Goal: Browse casually

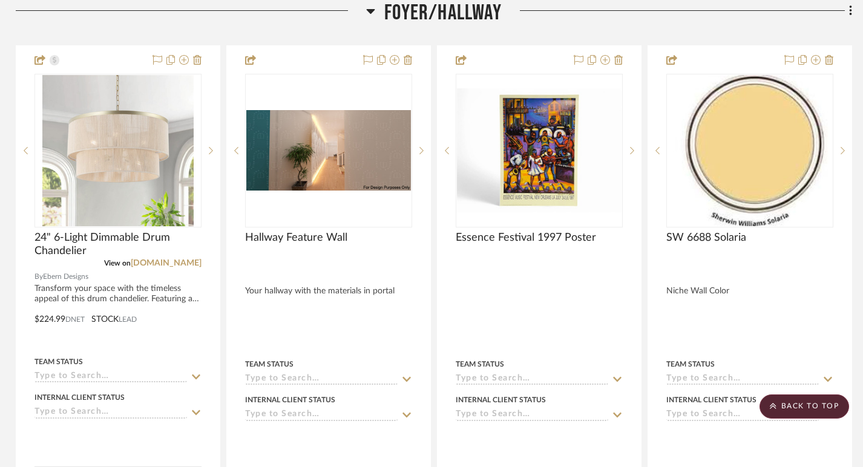
scroll to position [6982, 2]
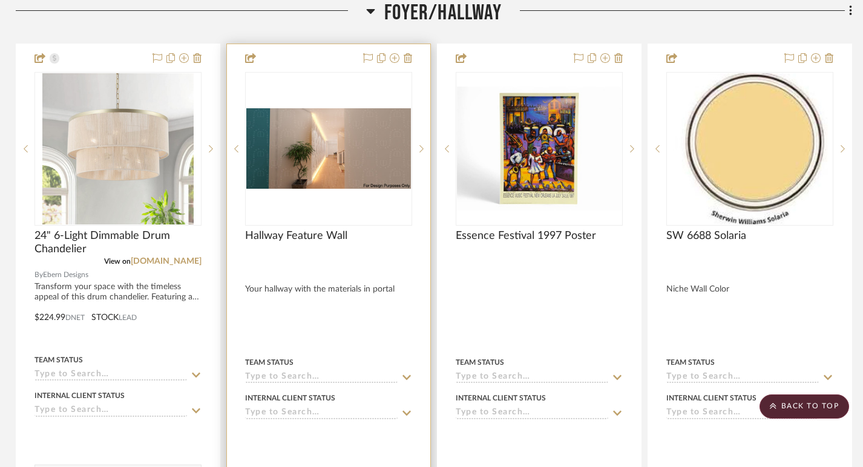
click at [342, 154] on img "0" at bounding box center [328, 148] width 165 height 80
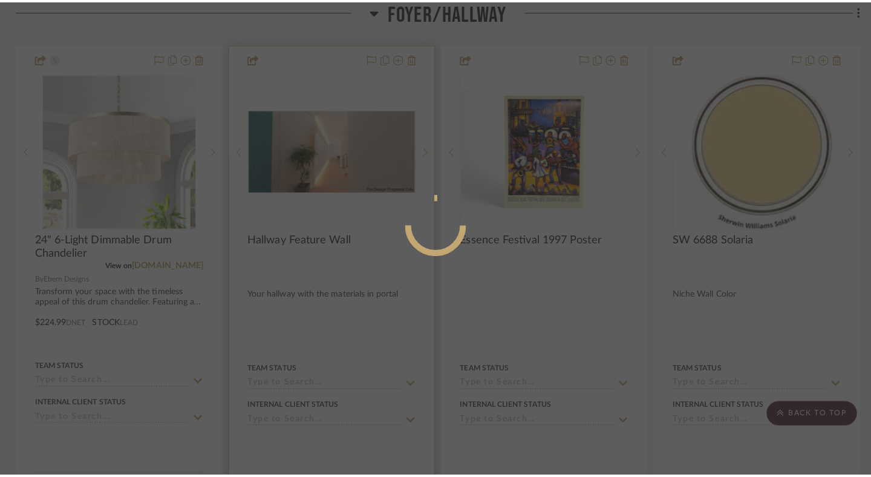
scroll to position [0, 0]
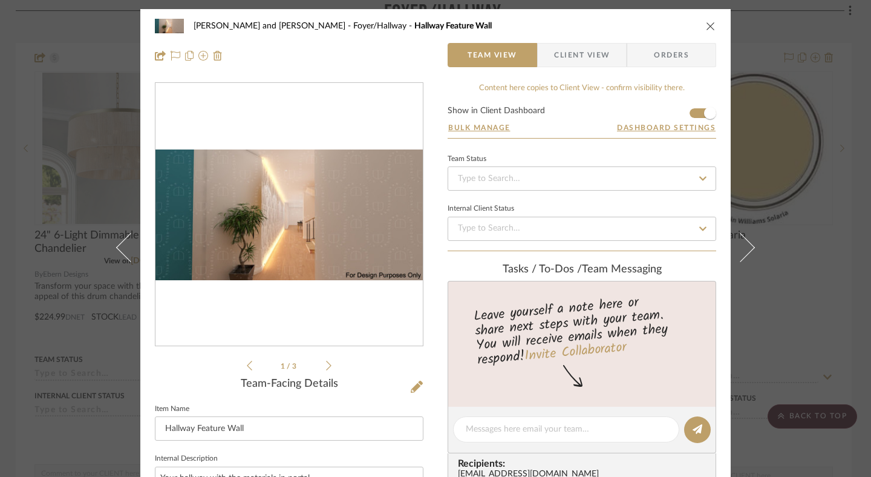
click at [281, 220] on img "0" at bounding box center [288, 214] width 267 height 131
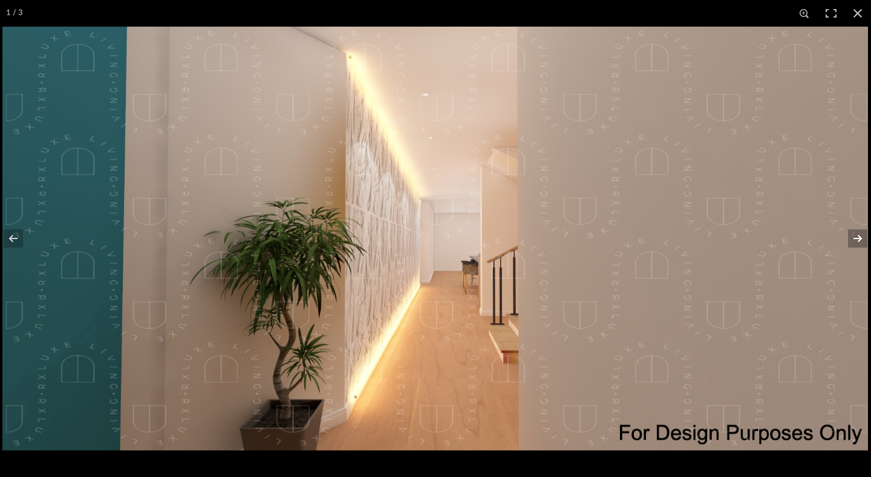
click at [853, 238] on button at bounding box center [850, 238] width 42 height 60
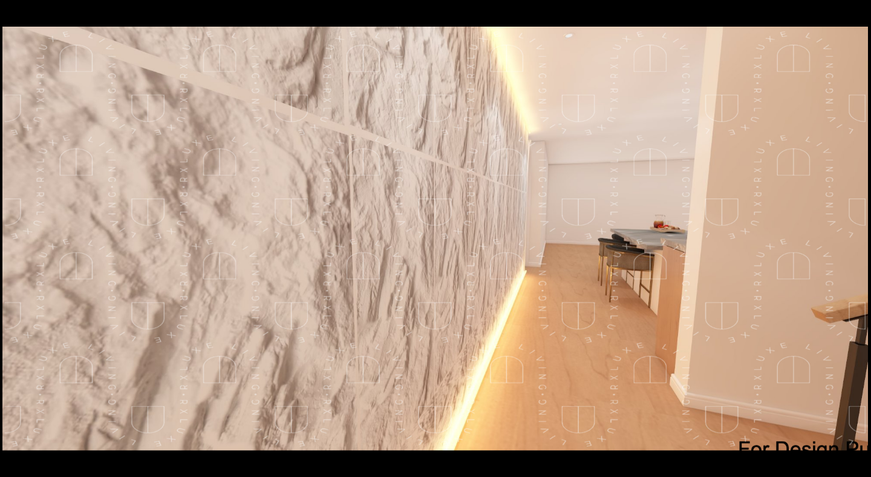
click at [853, 238] on button at bounding box center [850, 238] width 42 height 60
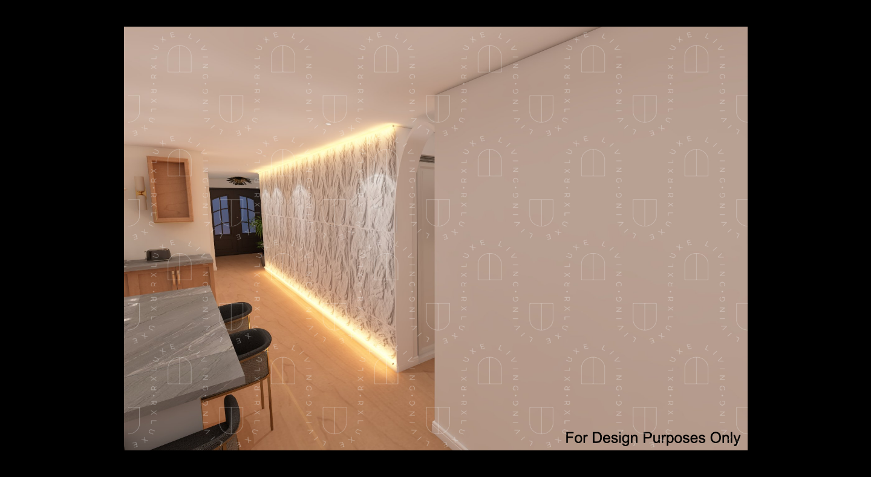
click at [853, 238] on button at bounding box center [850, 238] width 42 height 60
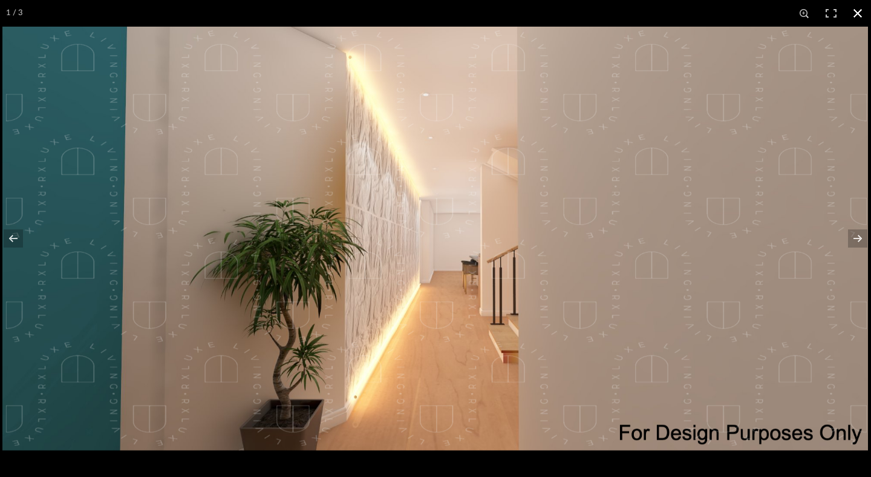
click at [862, 13] on button at bounding box center [857, 13] width 27 height 27
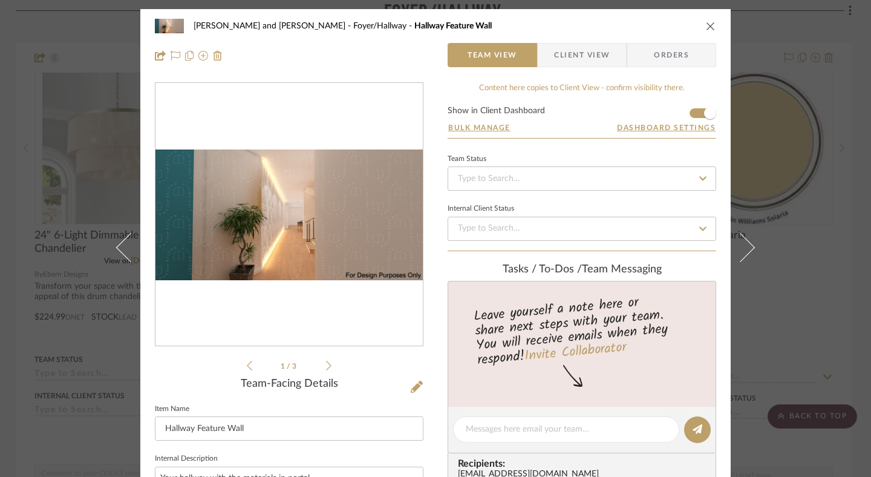
click at [709, 22] on icon "close" at bounding box center [711, 26] width 10 height 10
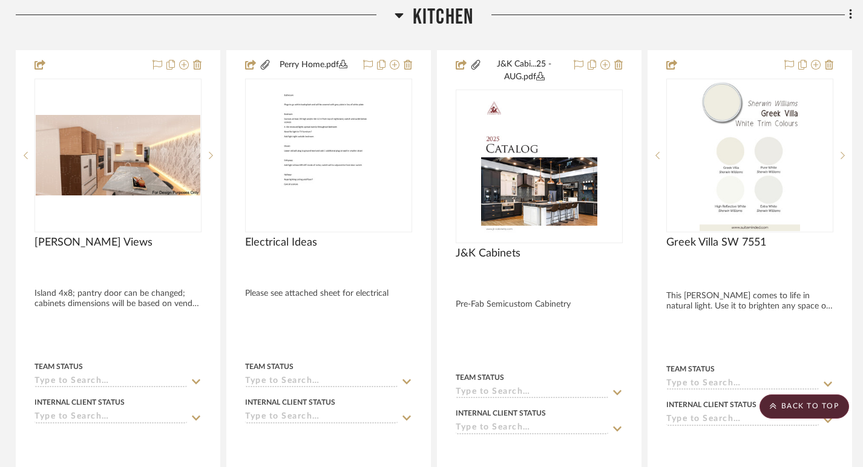
scroll to position [9767, 2]
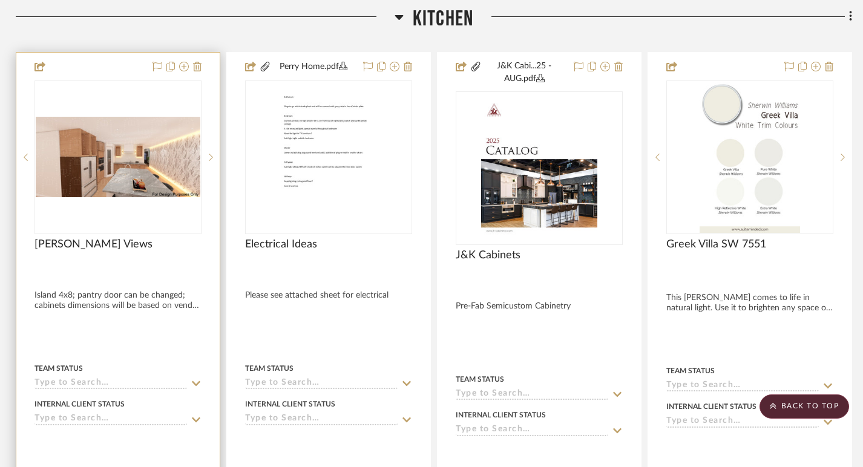
click at [143, 145] on img "0" at bounding box center [118, 157] width 165 height 80
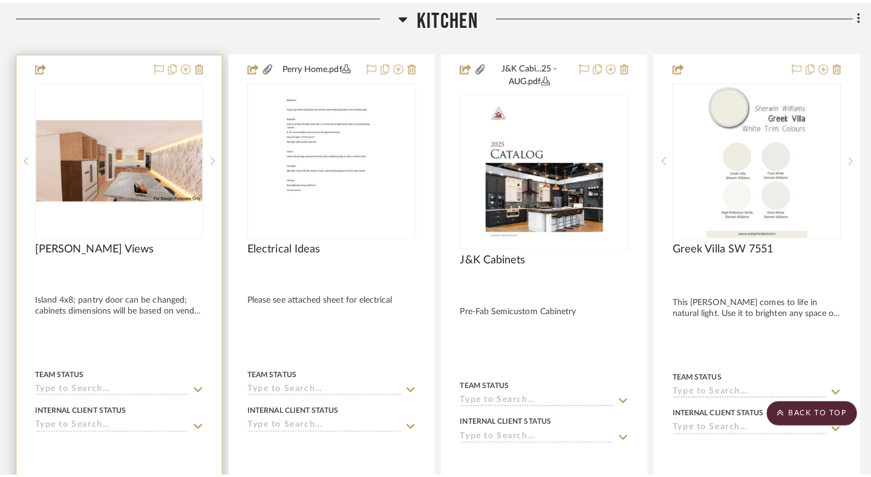
scroll to position [0, 0]
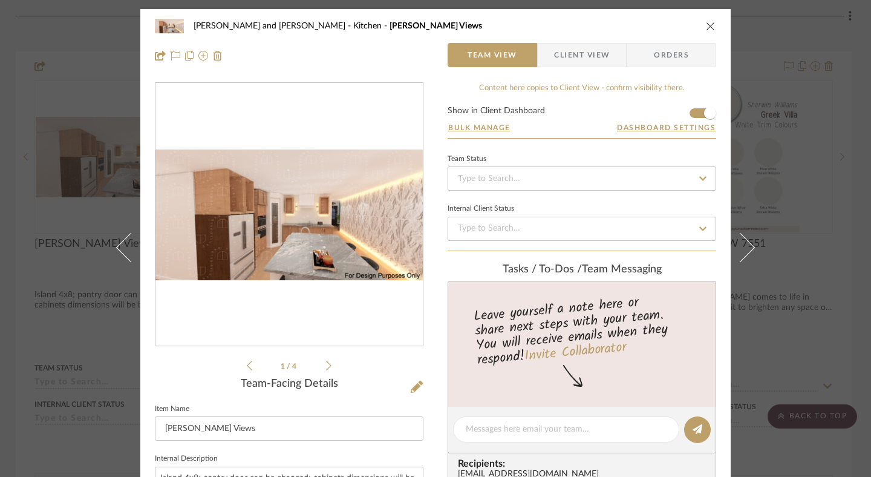
click at [360, 209] on img "0" at bounding box center [288, 214] width 267 height 131
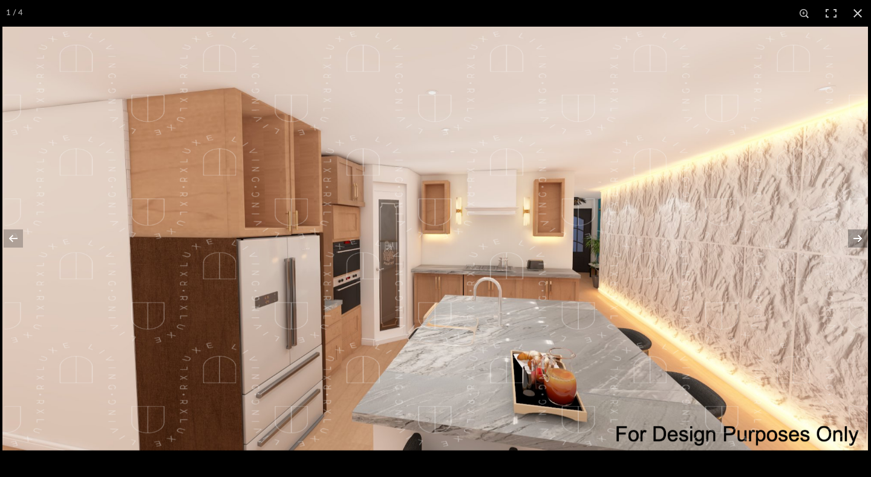
click at [858, 242] on button at bounding box center [850, 238] width 42 height 60
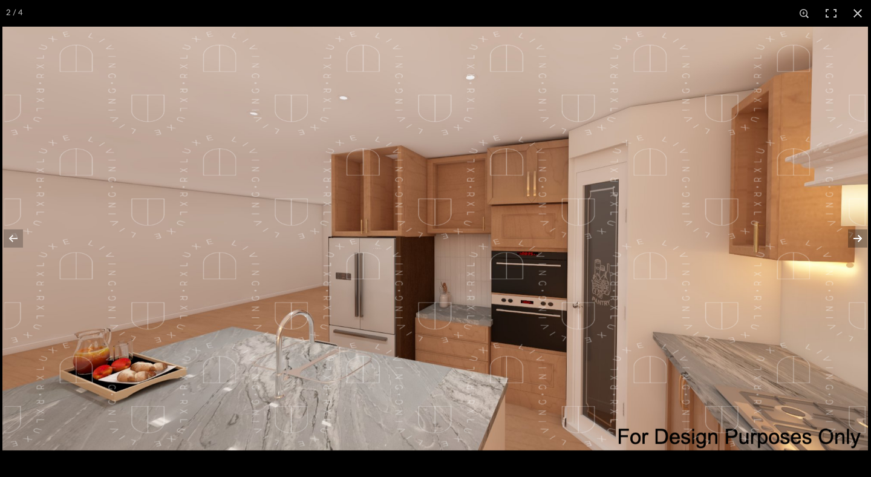
click at [856, 240] on button at bounding box center [850, 238] width 42 height 60
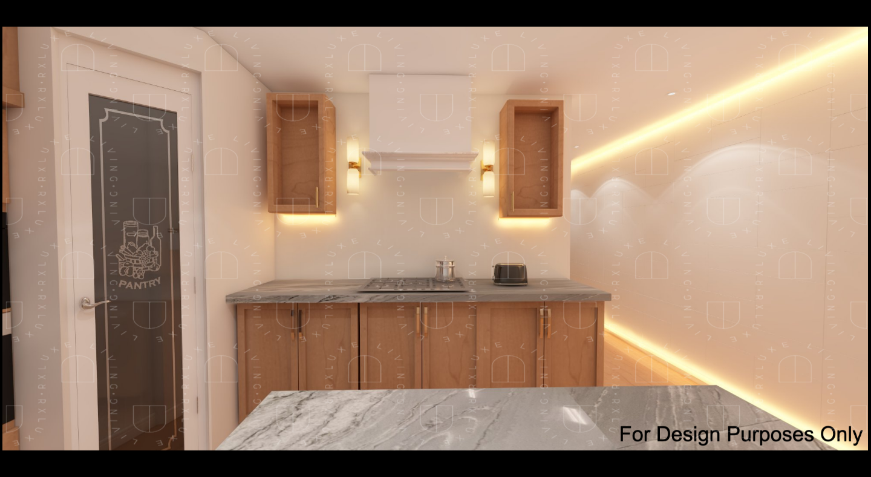
click at [856, 240] on button at bounding box center [850, 238] width 42 height 60
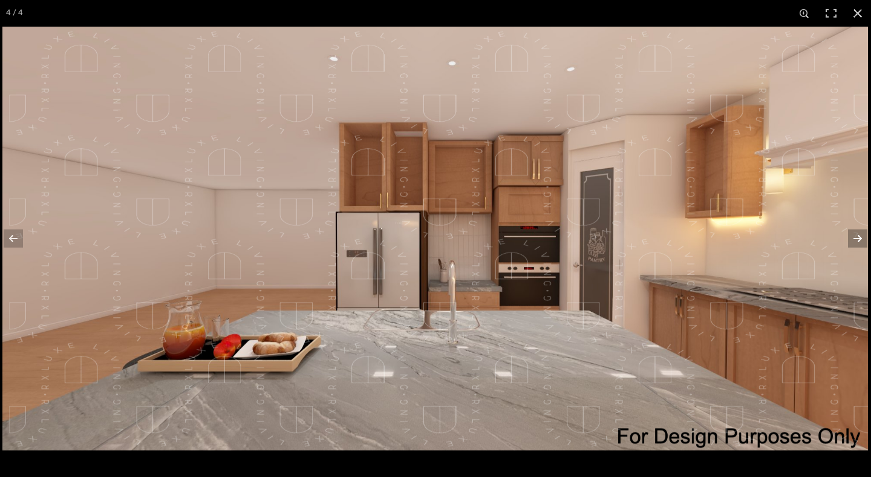
click at [858, 237] on button at bounding box center [850, 238] width 42 height 60
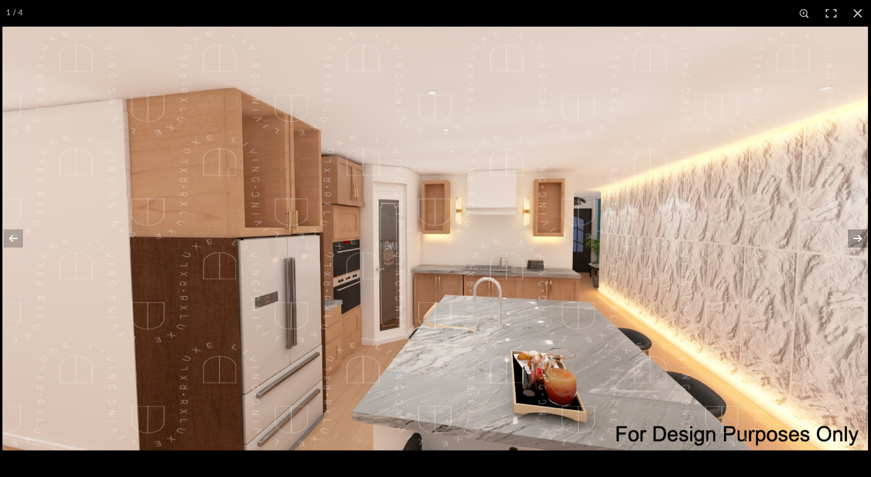
click at [855, 238] on button at bounding box center [850, 238] width 42 height 60
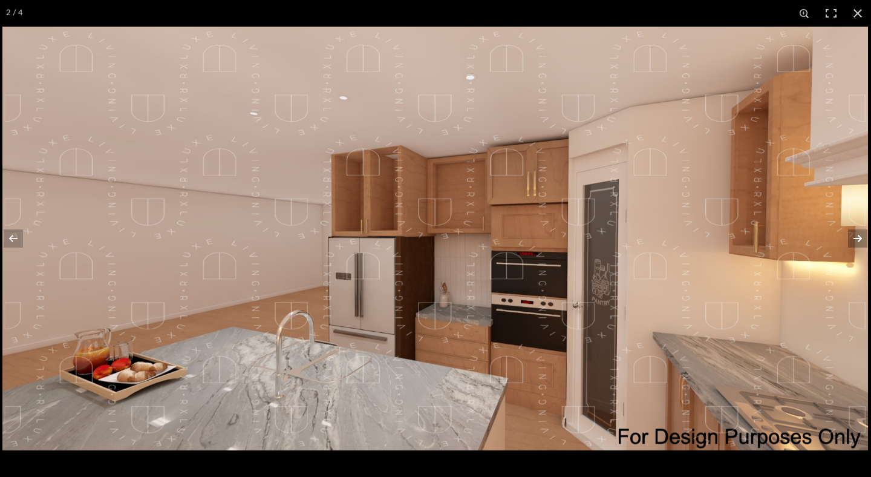
click at [855, 240] on button at bounding box center [850, 238] width 42 height 60
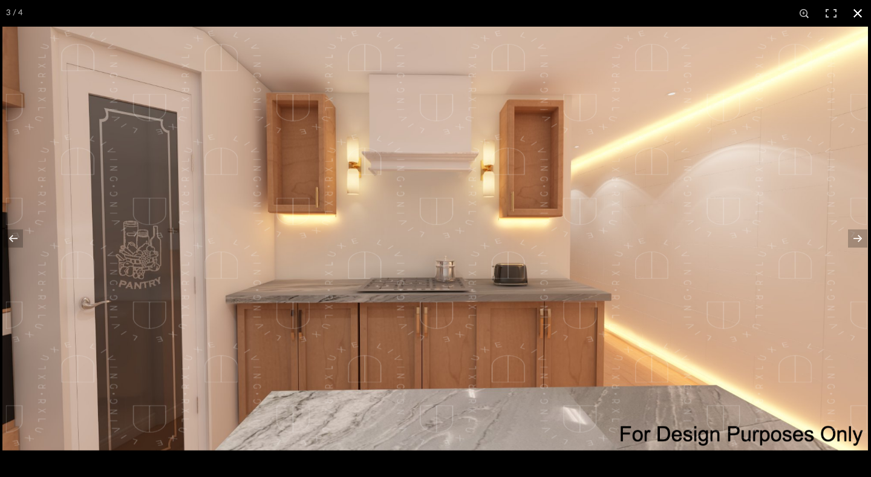
click at [859, 21] on button at bounding box center [857, 13] width 27 height 27
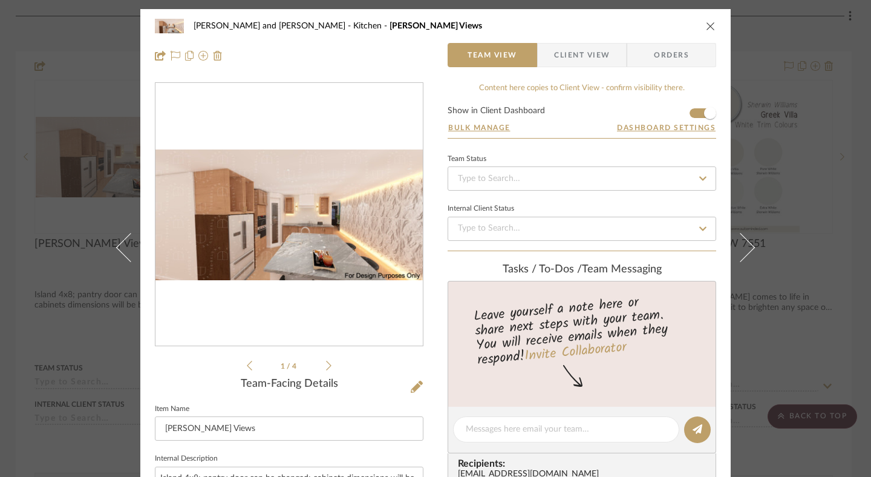
click at [706, 21] on icon "close" at bounding box center [711, 26] width 10 height 10
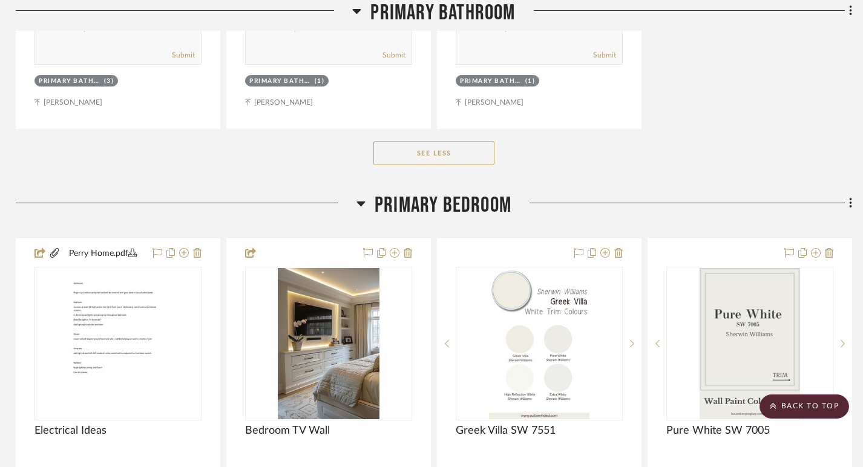
scroll to position [2952, 2]
